Goal: Check status: Check status

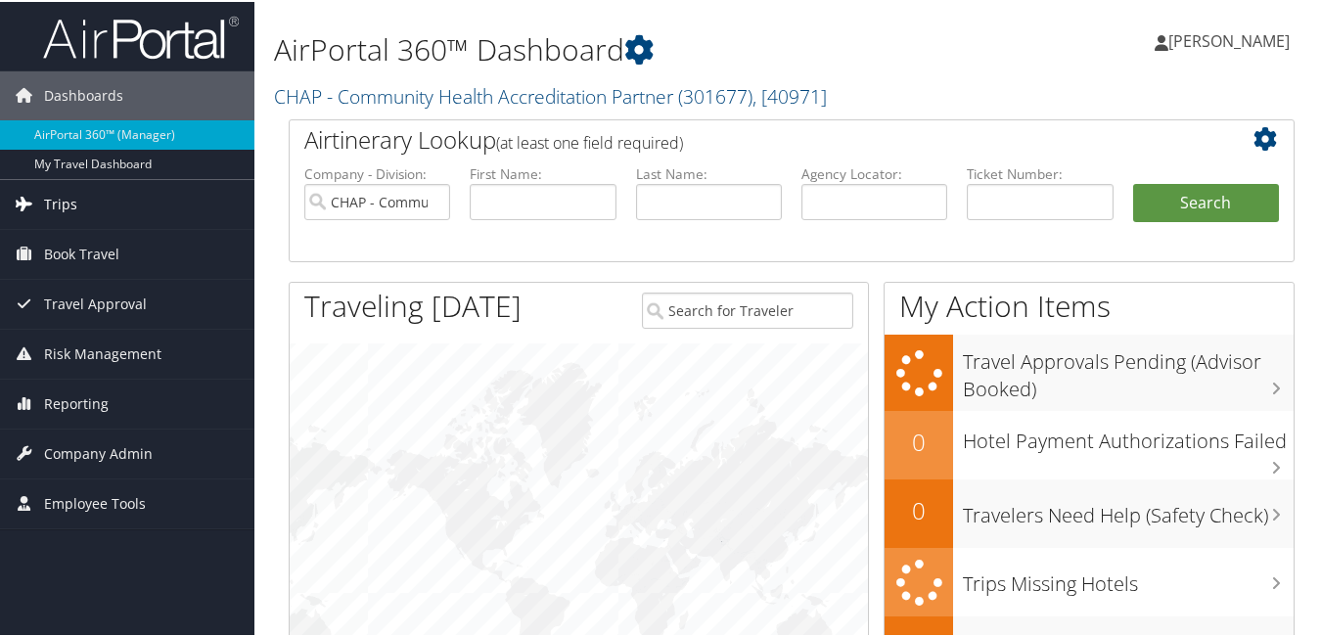
click at [59, 203] on span "Trips" at bounding box center [60, 202] width 33 height 49
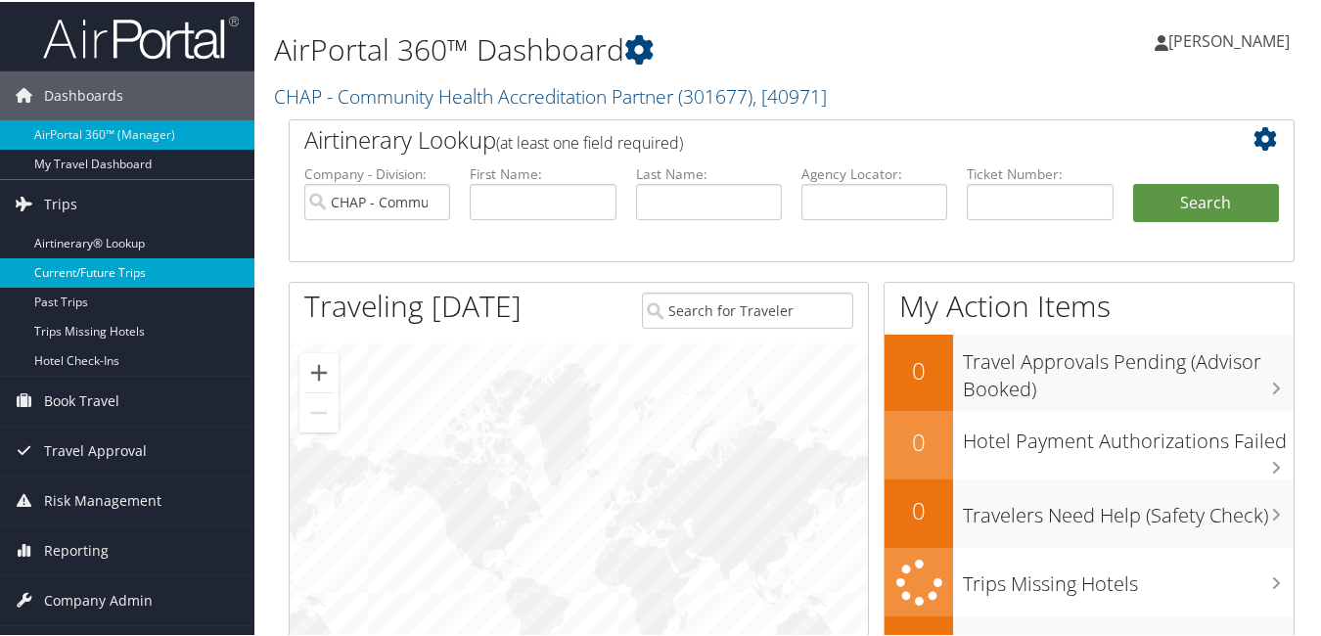
click at [106, 275] on link "Current/Future Trips" at bounding box center [127, 270] width 254 height 29
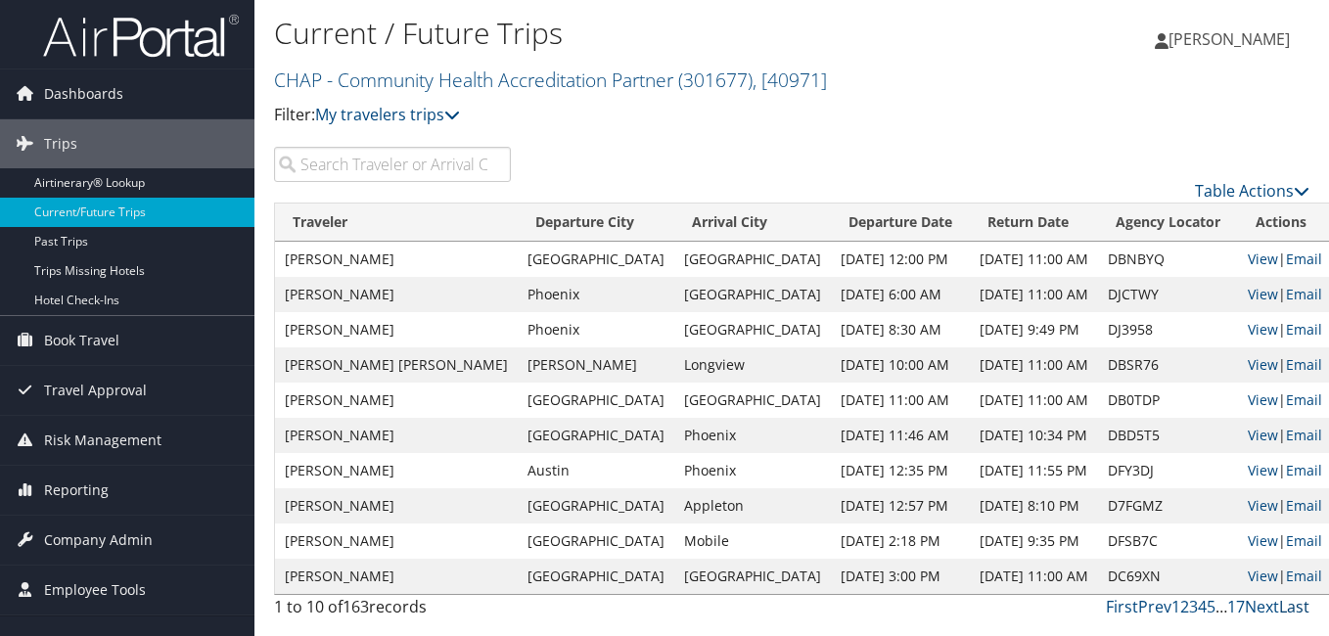
click at [1293, 606] on link "Last" at bounding box center [1294, 607] width 30 height 22
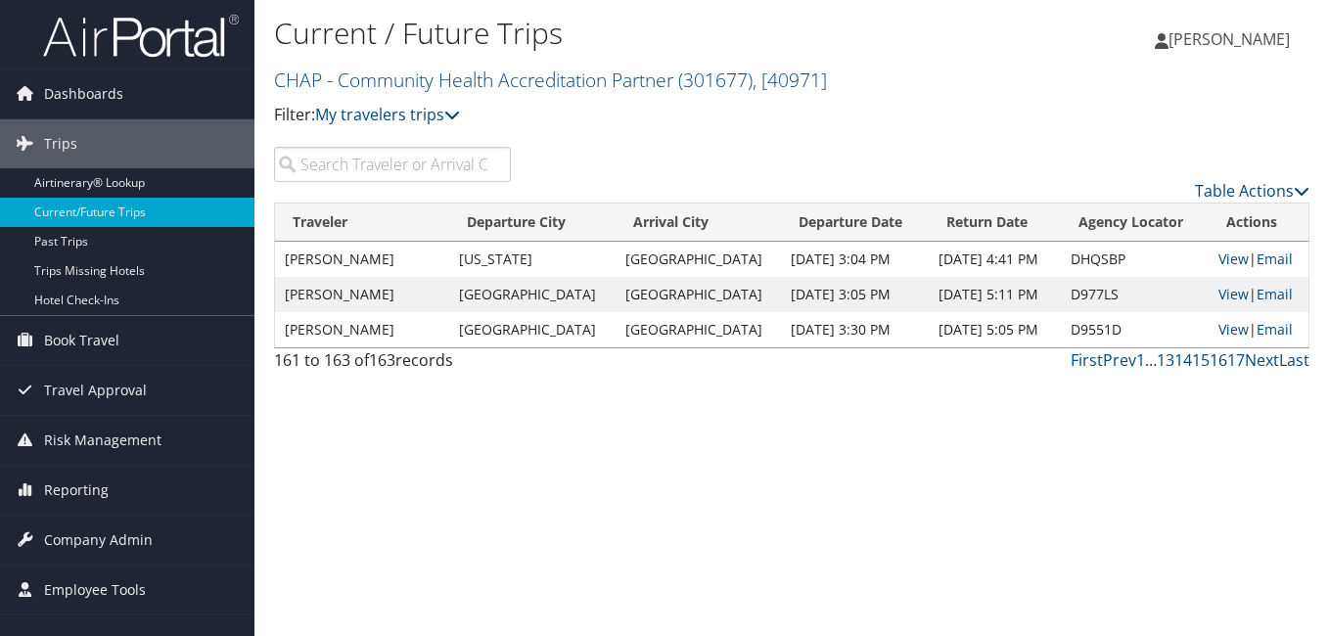
click at [1220, 361] on link "16" at bounding box center [1218, 360] width 18 height 22
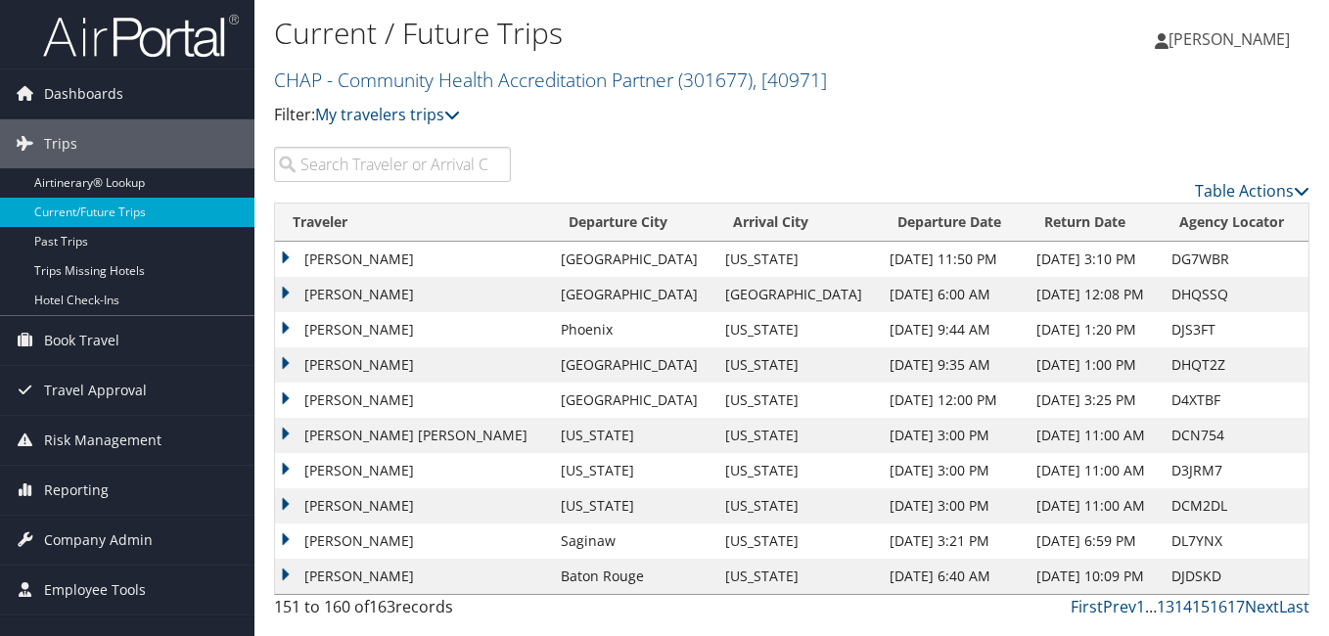
click at [1203, 605] on link "15" at bounding box center [1201, 607] width 18 height 22
